Goal: Information Seeking & Learning: Find specific fact

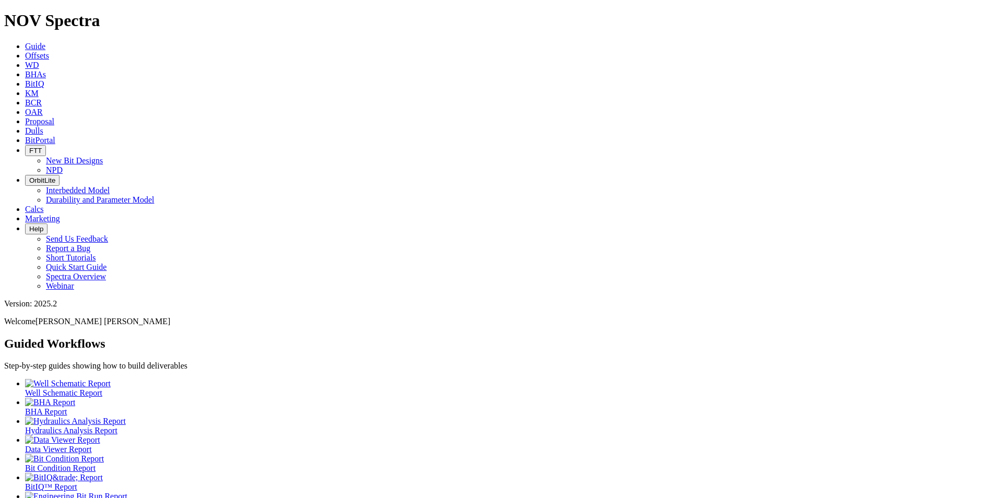
click at [25, 126] on icon at bounding box center [25, 130] width 0 height 9
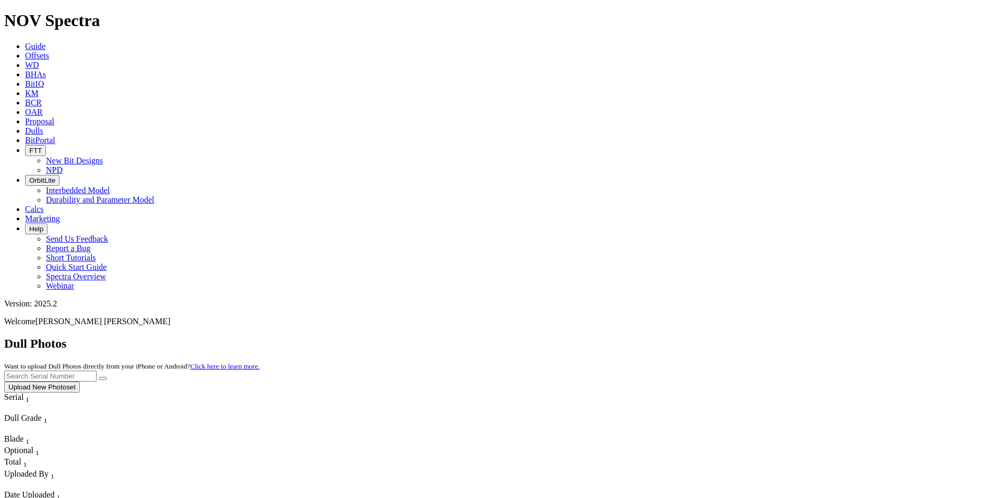
click at [97, 371] on input "text" at bounding box center [50, 376] width 92 height 11
type input "A320976"
click at [99, 377] on button "submit" at bounding box center [103, 378] width 8 height 3
click at [43, 126] on link "Dulls" at bounding box center [34, 130] width 18 height 9
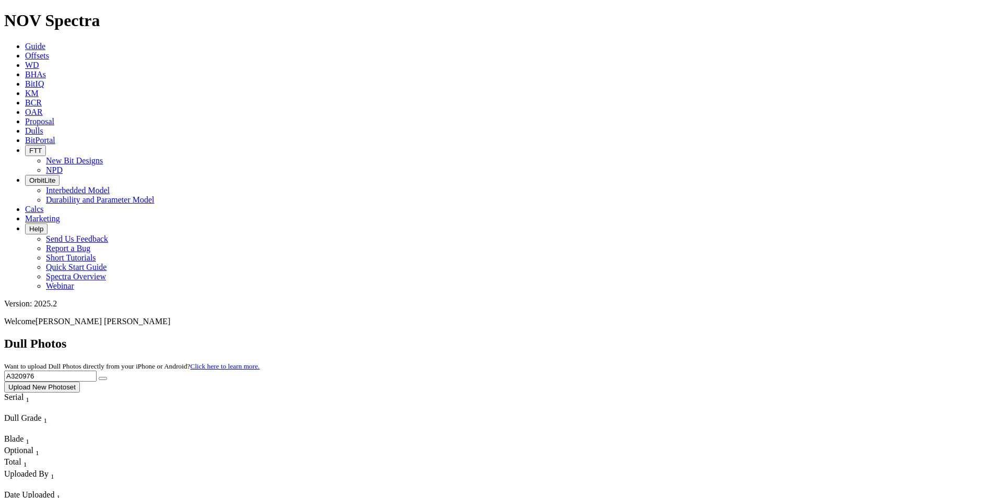
click at [25, 42] on icon at bounding box center [25, 46] width 0 height 9
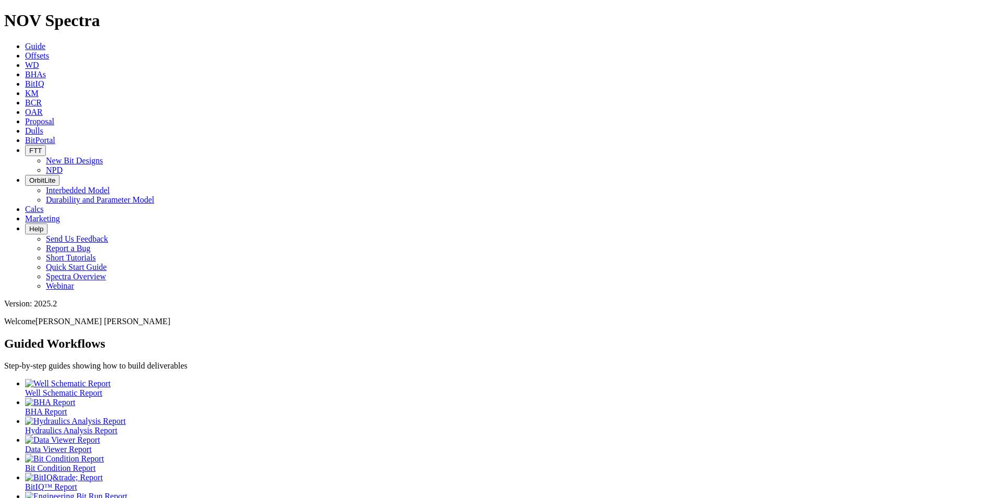
click at [43, 126] on link "Dulls" at bounding box center [34, 130] width 18 height 9
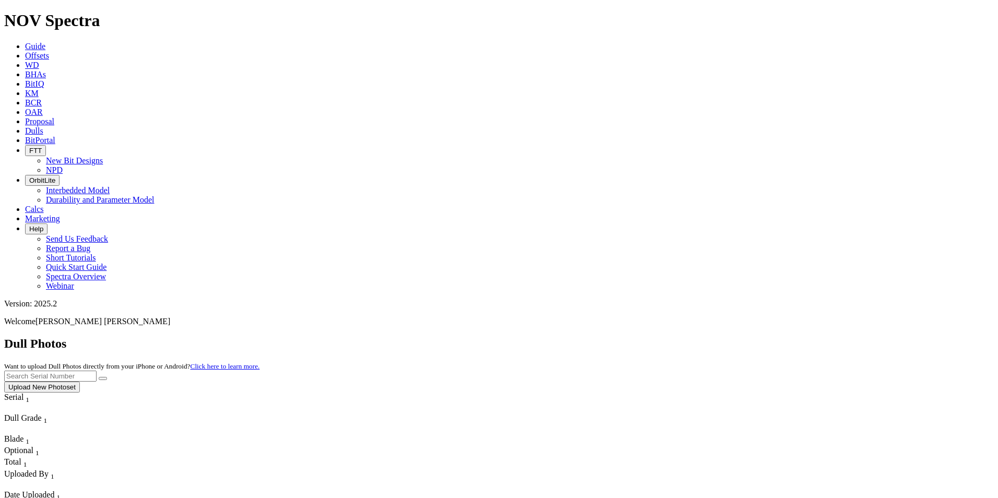
click at [80, 381] on button "Upload New Photoset" at bounding box center [42, 386] width 76 height 11
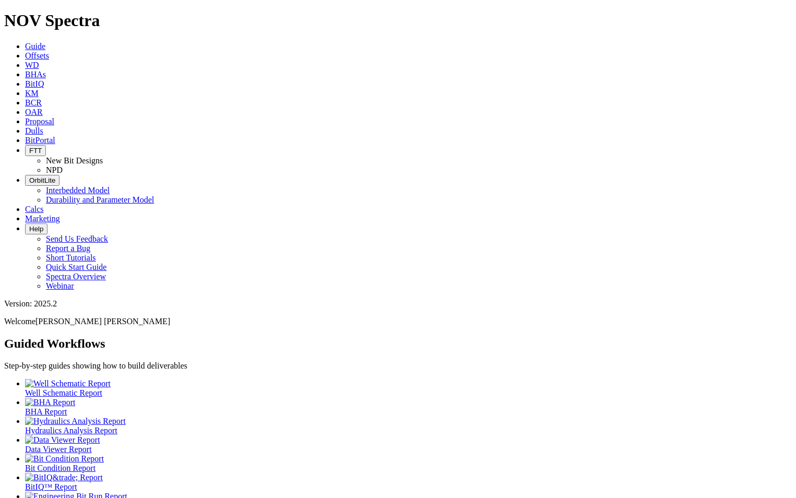
click at [25, 126] on icon at bounding box center [25, 130] width 0 height 9
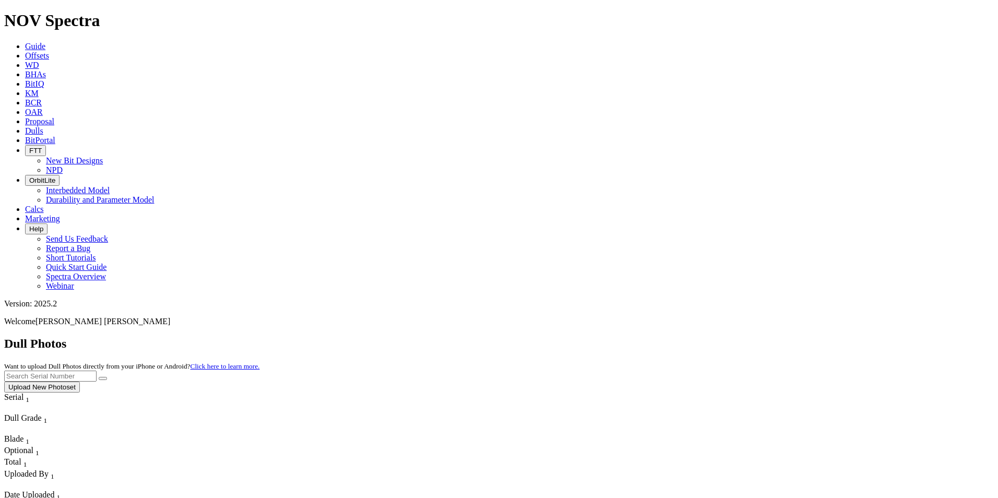
click at [97, 371] on input "text" at bounding box center [50, 376] width 92 height 11
paste input "A315454"
type input "A315454"
click at [107, 377] on button "submit" at bounding box center [103, 378] width 8 height 3
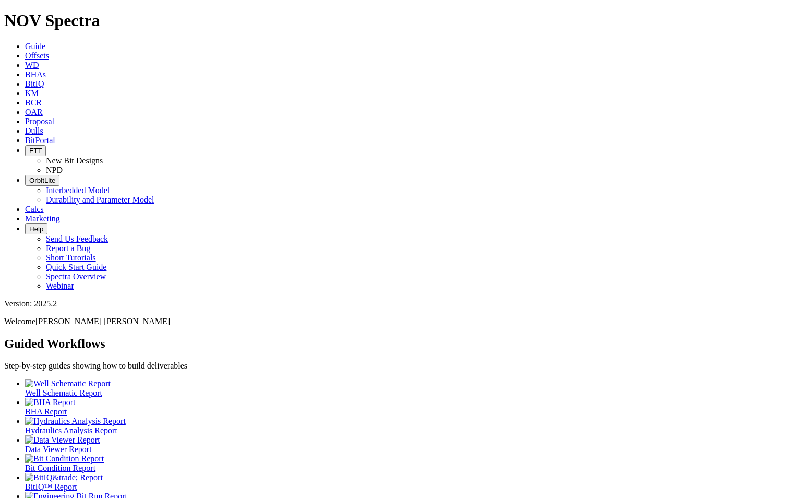
click at [43, 126] on link "Dulls" at bounding box center [34, 130] width 18 height 9
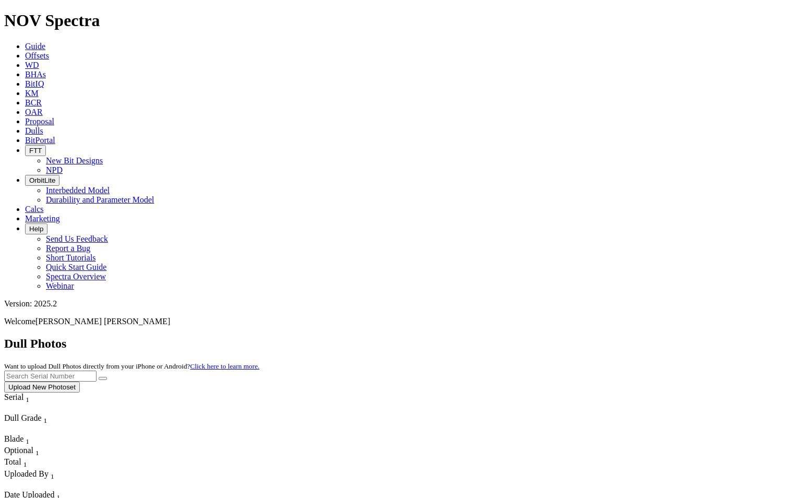
click at [97, 371] on input "text" at bounding box center [50, 376] width 92 height 11
paste input "A"
click at [99, 377] on button "submit" at bounding box center [103, 378] width 8 height 3
click at [97, 371] on input "A328526" at bounding box center [50, 376] width 92 height 11
click at [107, 377] on button "submit" at bounding box center [103, 378] width 8 height 3
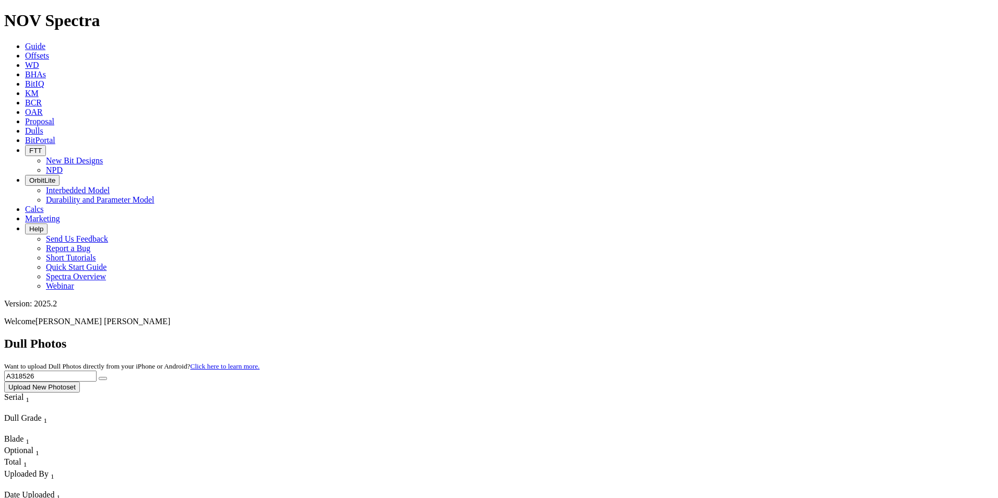
drag, startPoint x: 805, startPoint y: 41, endPoint x: 700, endPoint y: 37, distance: 105.5
click at [700, 337] on div "Dull Photos Want to upload Dull Photos directly from your iPhone or Android? Cl…" at bounding box center [498, 365] width 989 height 56
paste input "6363"
type input "A316363"
click at [103, 378] on icon "submit" at bounding box center [103, 378] width 0 height 0
